Goal: Task Accomplishment & Management: Use online tool/utility

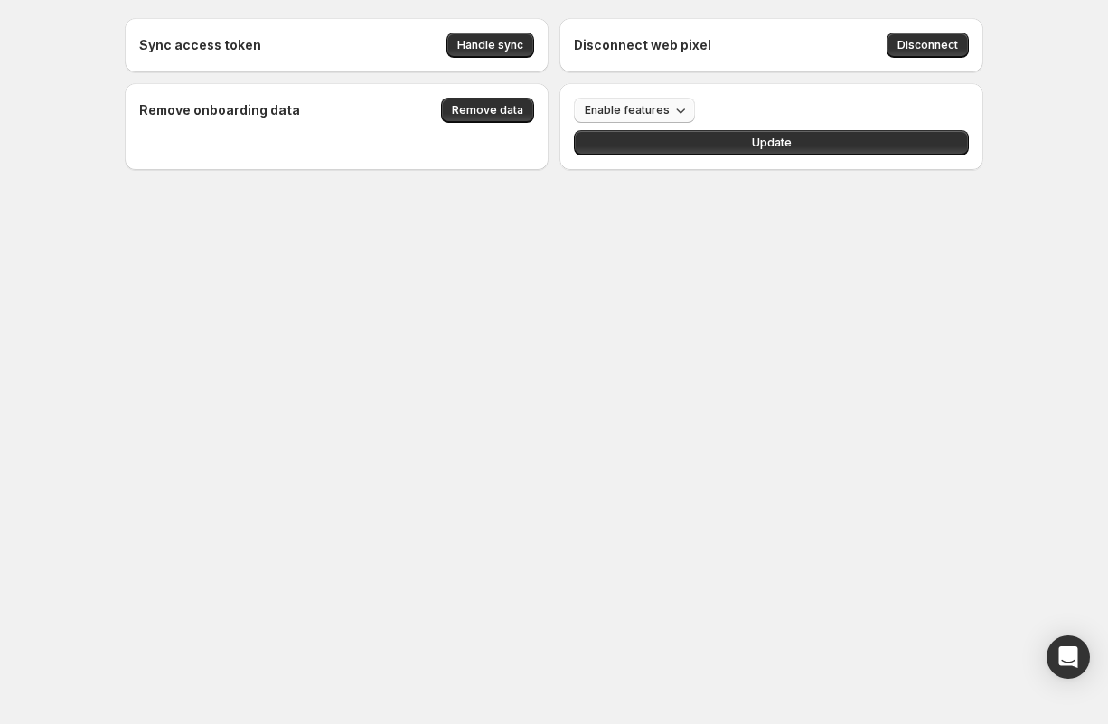
click at [661, 105] on span "Enable features" at bounding box center [627, 110] width 85 height 14
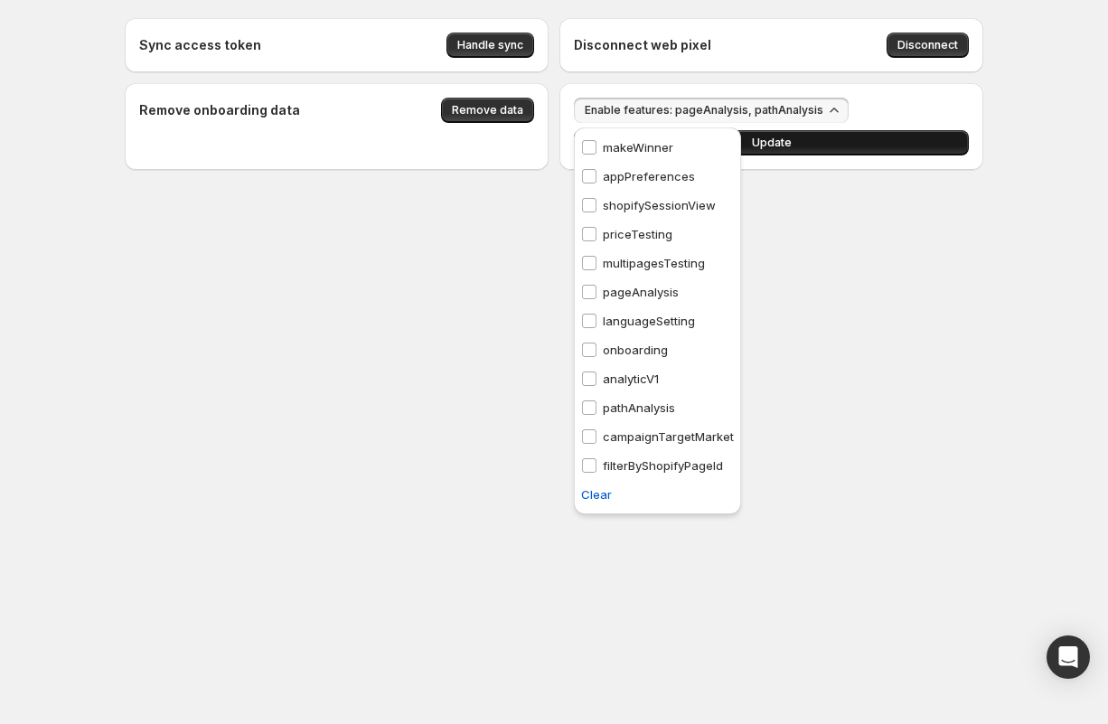
click at [810, 143] on button "Update" at bounding box center [771, 142] width 395 height 25
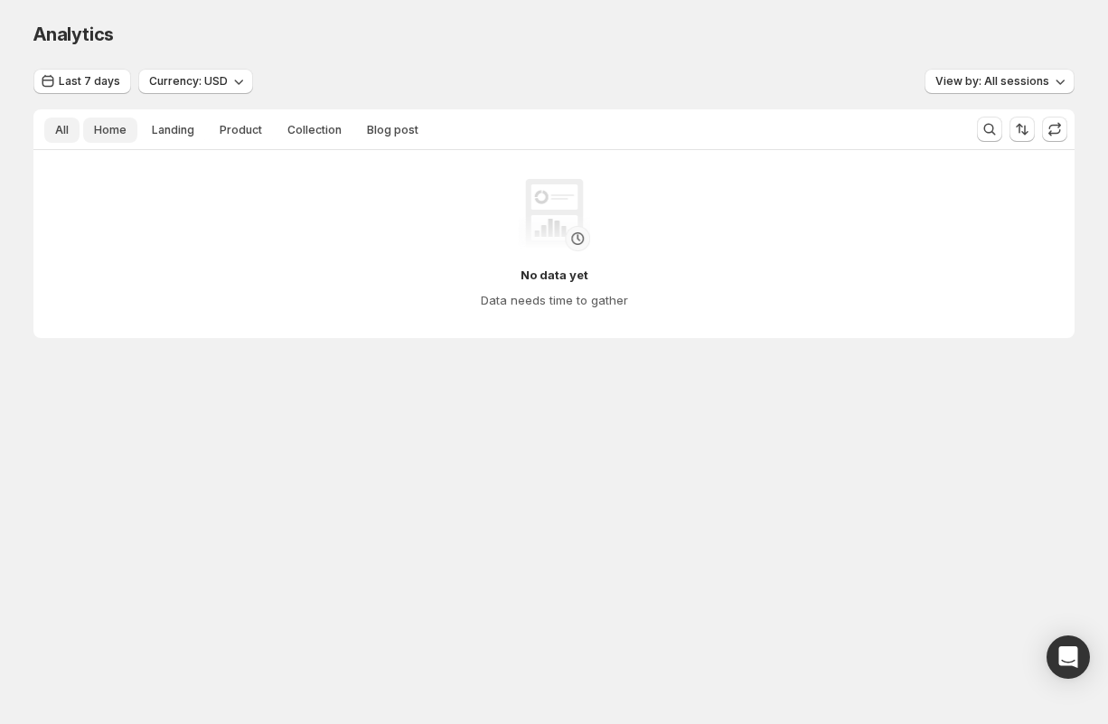
click at [113, 132] on span "Home" at bounding box center [110, 130] width 33 height 14
click at [56, 132] on span "All" at bounding box center [62, 130] width 14 height 14
click at [80, 81] on span "Last 7 days" at bounding box center [89, 81] width 61 height 14
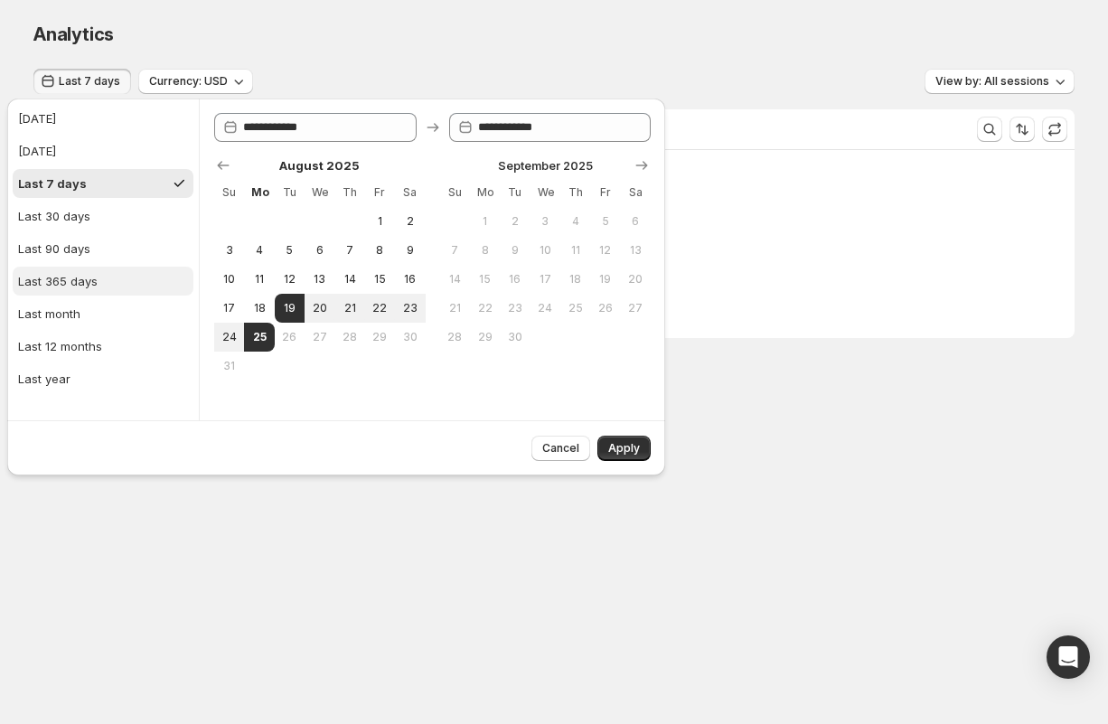
click at [70, 280] on div "Last 365 days" at bounding box center [58, 281] width 80 height 18
type input "**********"
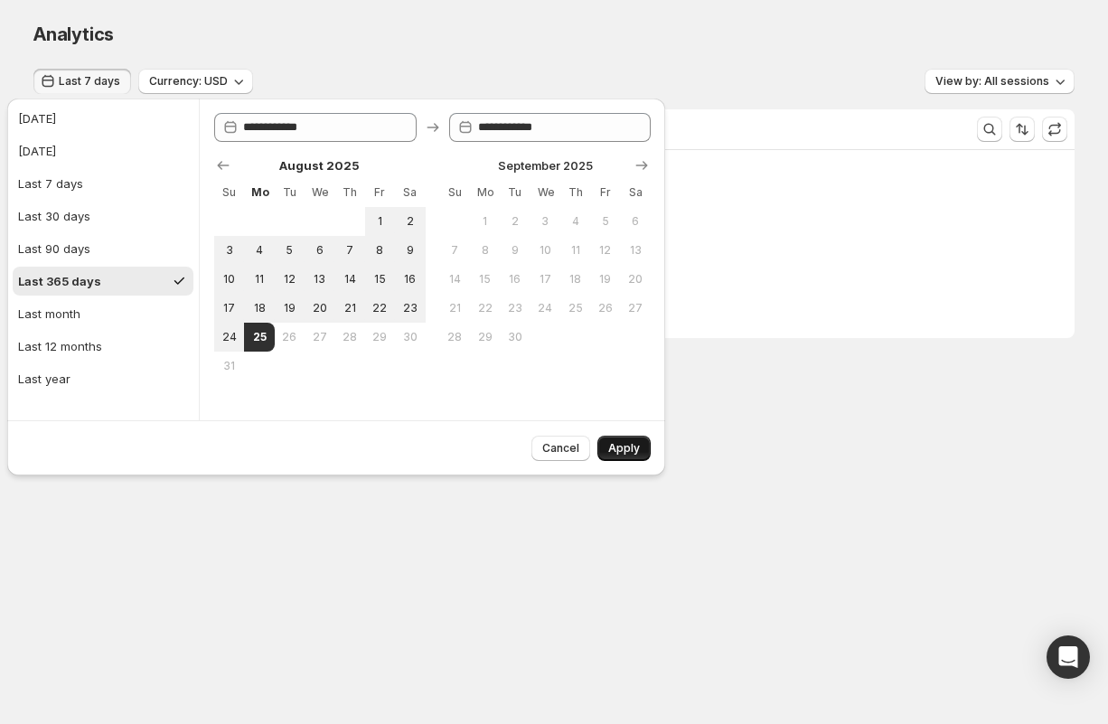
click at [624, 445] on span "Apply" at bounding box center [624, 448] width 32 height 14
